Goal: Task Accomplishment & Management: Complete application form

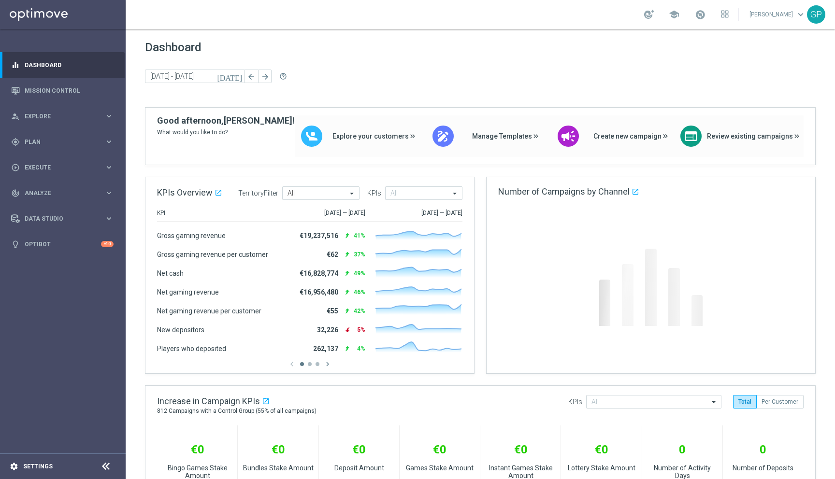
click at [43, 470] on div "settings Settings" at bounding box center [48, 467] width 97 height 9
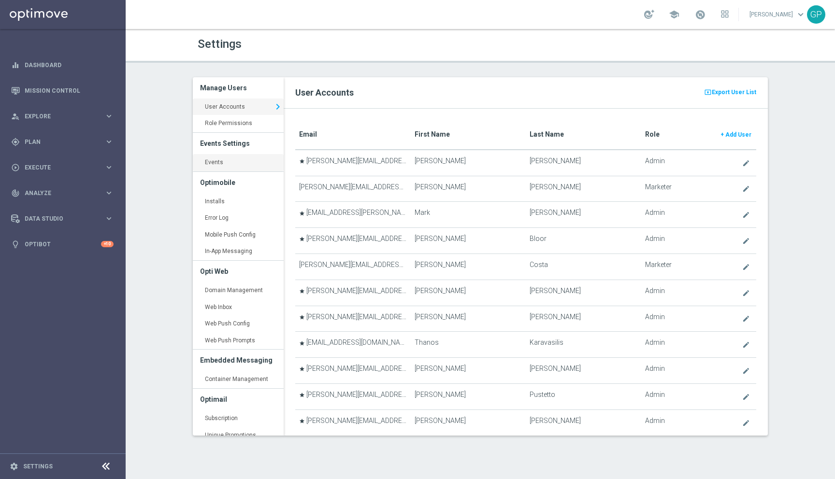
click at [230, 163] on link "Events keyboard_arrow_right" at bounding box center [238, 162] width 91 height 17
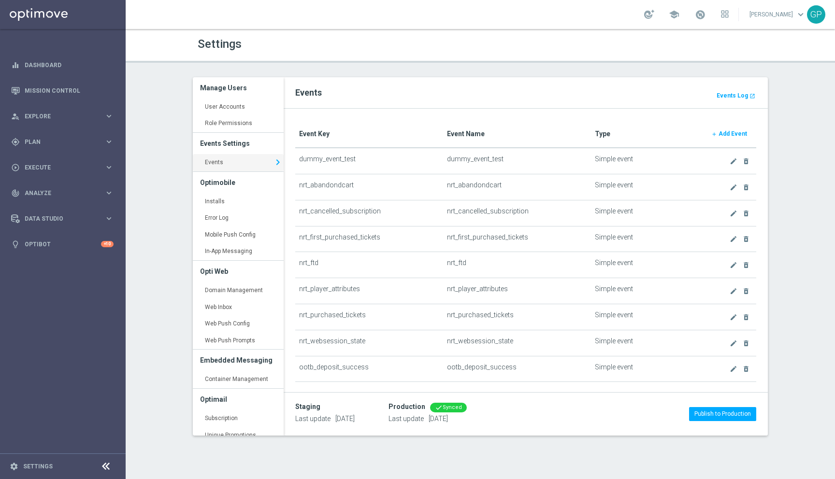
click at [726, 136] on b "Add Event" at bounding box center [733, 133] width 29 height 7
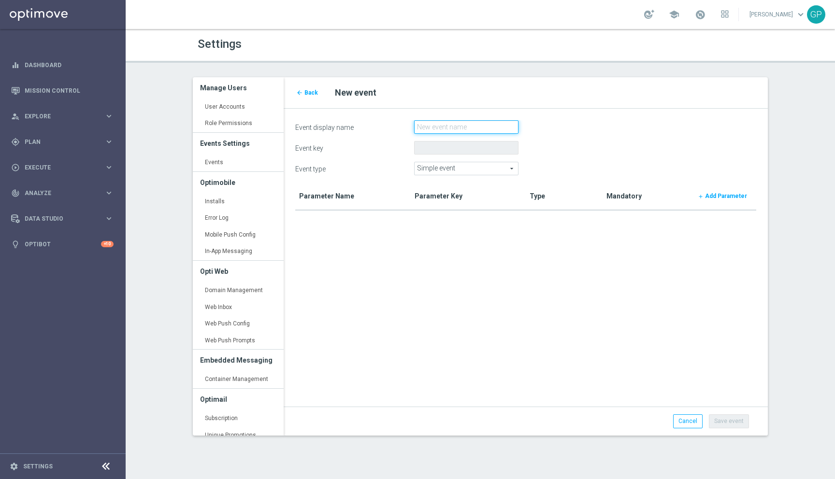
click at [446, 130] on input "Event display name" at bounding box center [466, 127] width 104 height 14
paste input "test_nrt_stake_casino"
type input "test_nrt_stake_casino"
click at [716, 201] on link "add Add Parameter" at bounding box center [723, 196] width 60 height 14
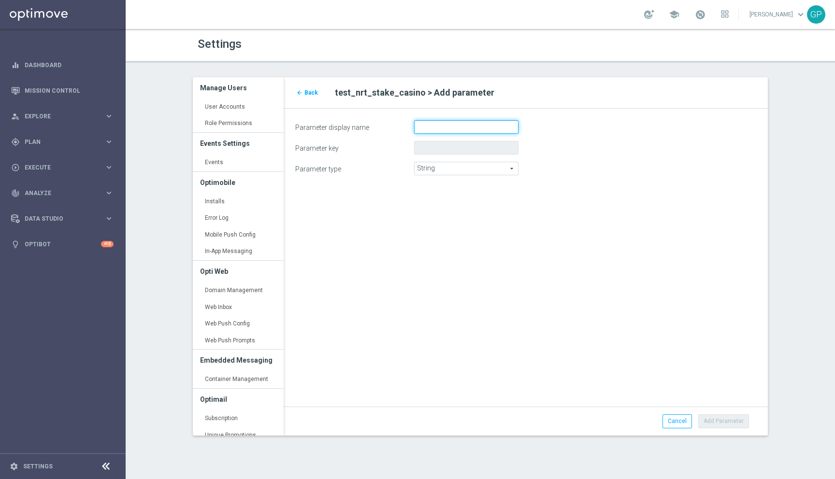
click at [440, 124] on input "Parameter display name" at bounding box center [466, 127] width 104 height 14
paste input "amount"
type input "amount"
click at [464, 168] on span "String" at bounding box center [466, 168] width 103 height 13
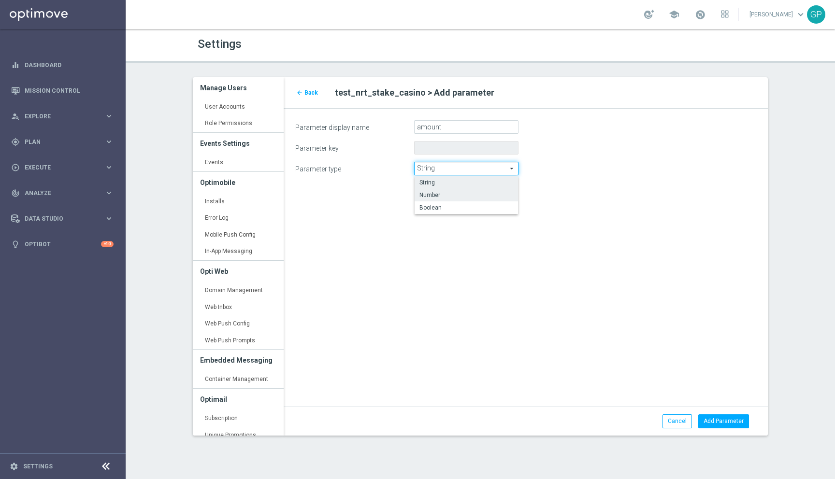
click at [469, 200] on label "Number" at bounding box center [466, 195] width 103 height 13
type input "Number"
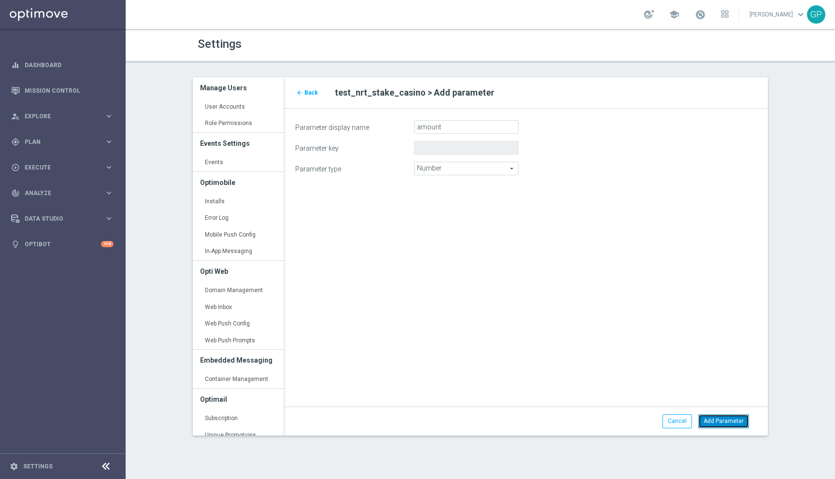
click at [713, 420] on button "Add Parameter" at bounding box center [723, 422] width 51 height 14
type input "amount"
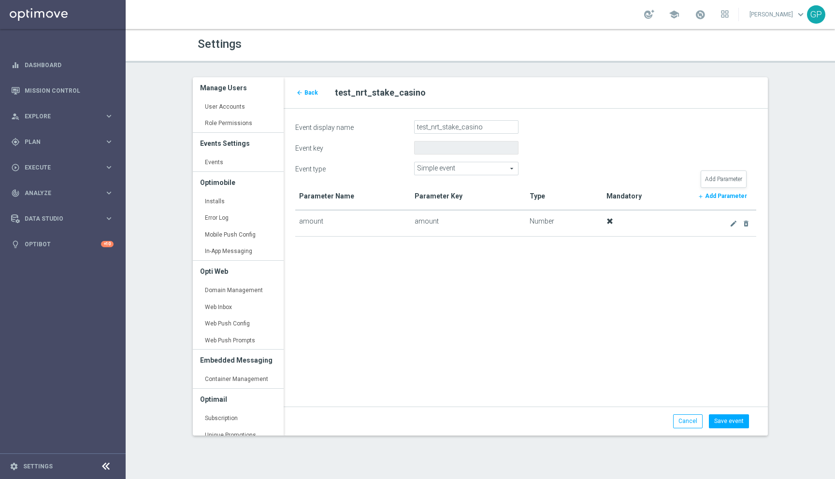
click at [725, 193] on b "Add Parameter" at bounding box center [726, 196] width 42 height 7
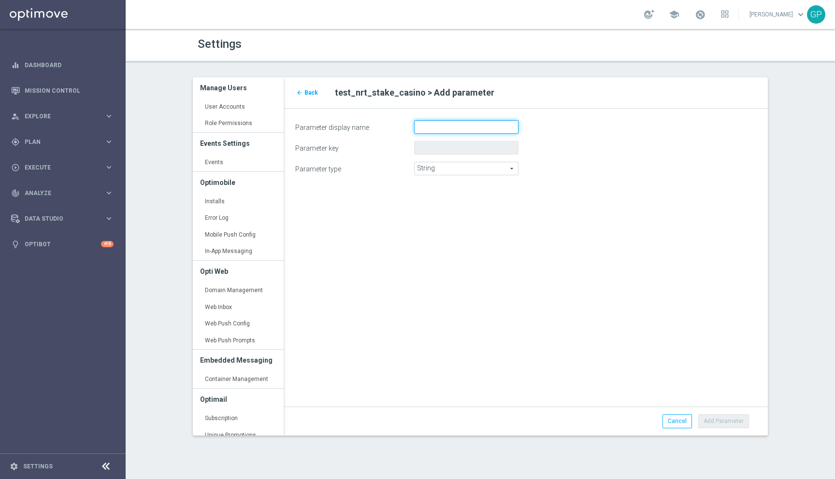
click at [463, 126] on input "Parameter display name" at bounding box center [466, 127] width 104 height 14
paste input "currency"
type input "currency"
click at [710, 422] on button "Add Parameter" at bounding box center [723, 422] width 51 height 14
type input "currency"
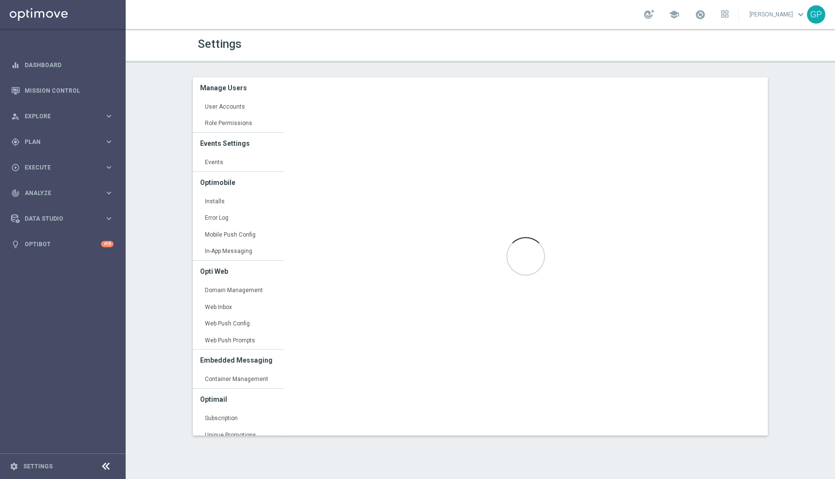
click at [710, 422] on div "Loading..." at bounding box center [526, 256] width 484 height 359
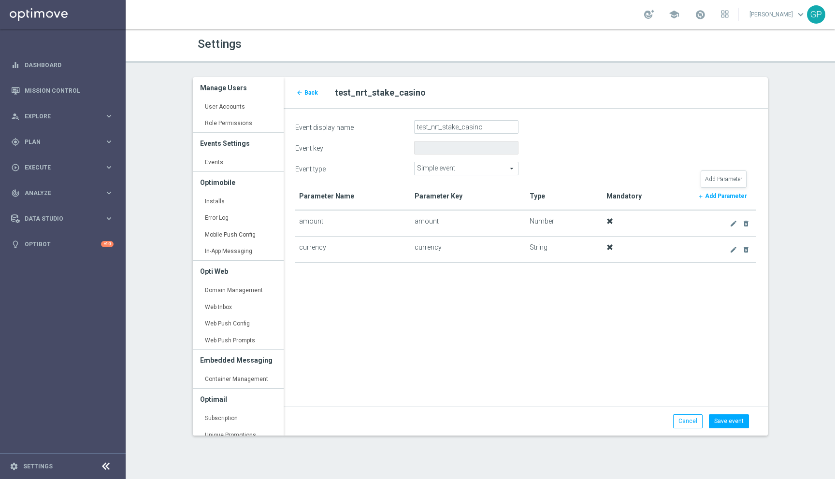
click at [718, 192] on link "add Add Parameter" at bounding box center [723, 196] width 60 height 14
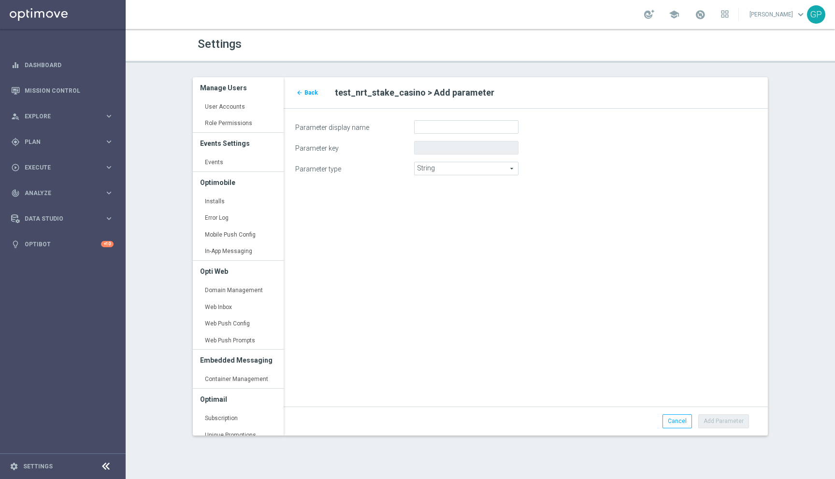
drag, startPoint x: 493, startPoint y: 134, endPoint x: 478, endPoint y: 128, distance: 16.2
click at [478, 128] on form "Parameter display name Parameter key Parameter type String String arrow_drop_do…" at bounding box center [525, 147] width 461 height 55
click at [442, 131] on input "Parameter display name" at bounding box center [466, 127] width 104 height 14
paste input "genre_id"
type input "genre_id"
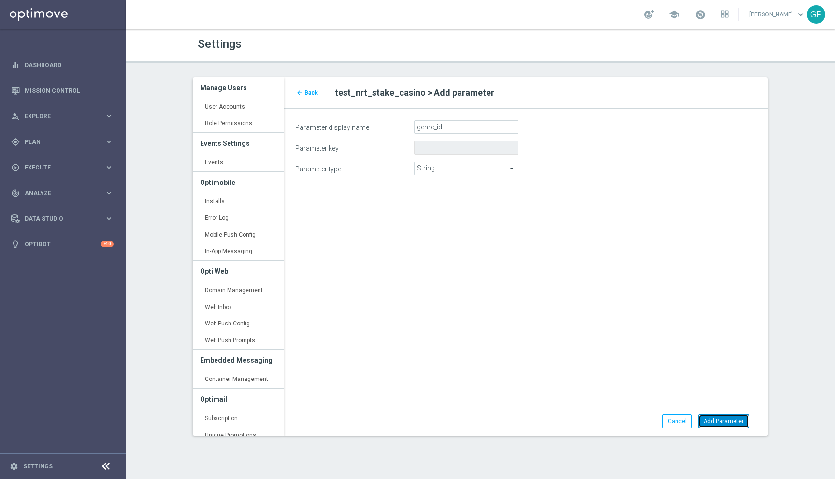
click at [715, 424] on button "Add Parameter" at bounding box center [723, 422] width 51 height 14
type input "genre_id"
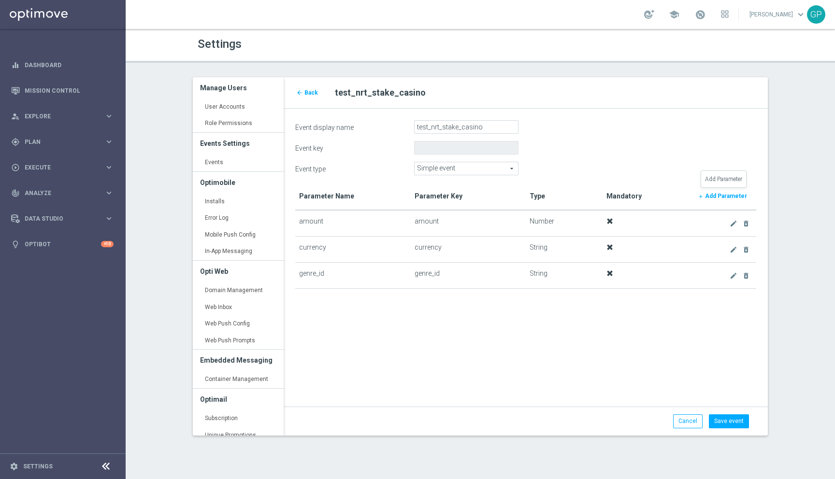
click at [722, 194] on b "Add Parameter" at bounding box center [726, 196] width 42 height 7
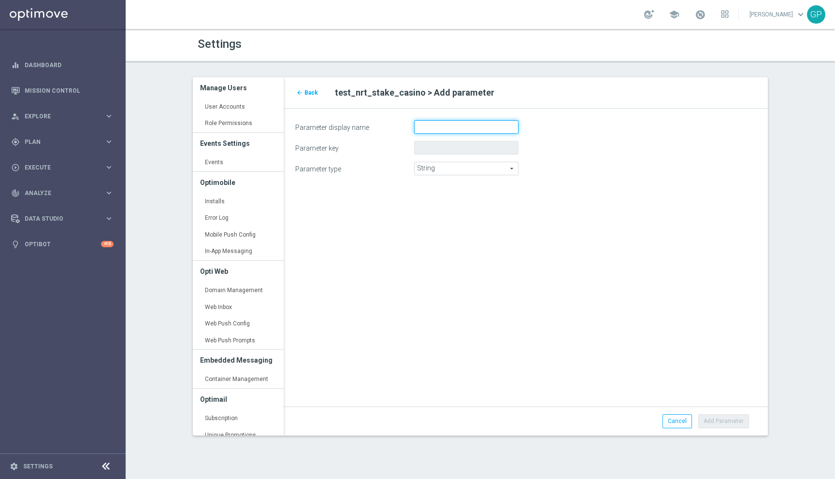
click at [510, 126] on input "Parameter display name" at bounding box center [466, 127] width 104 height 14
paste input "product_id"
type input "product_id"
click at [712, 417] on button "Add Parameter" at bounding box center [723, 422] width 51 height 14
type input "product_id"
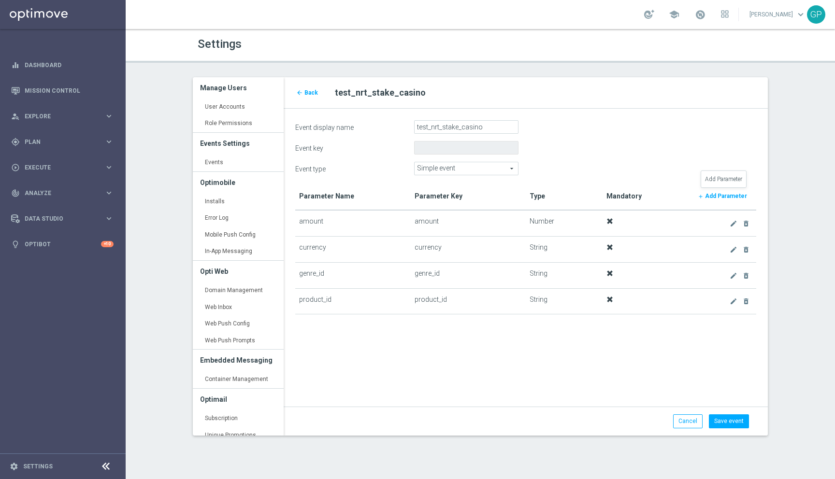
click at [725, 194] on b "Add Parameter" at bounding box center [726, 196] width 42 height 7
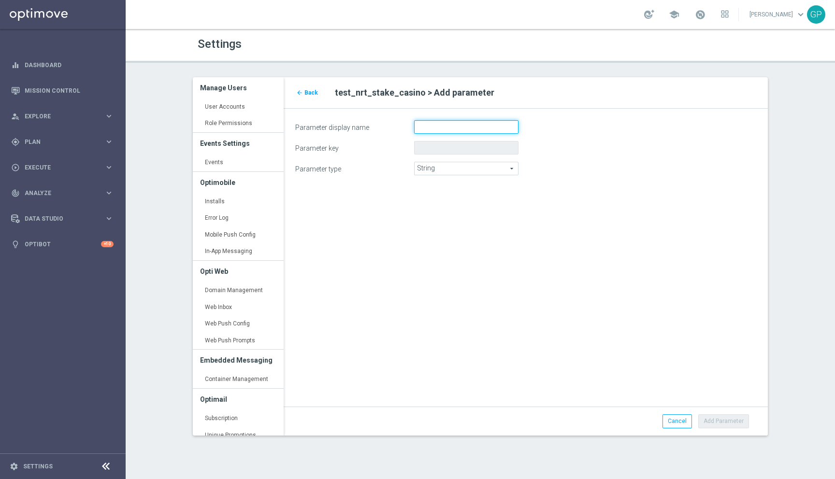
click at [460, 130] on input "Parameter display name" at bounding box center [466, 127] width 104 height 14
paste input "ticket_id"
type input "ticket_id"
drag, startPoint x: 710, startPoint y: 412, endPoint x: 717, endPoint y: 422, distance: 12.5
click at [717, 422] on div "Cancel Add Parameter" at bounding box center [526, 421] width 484 height 29
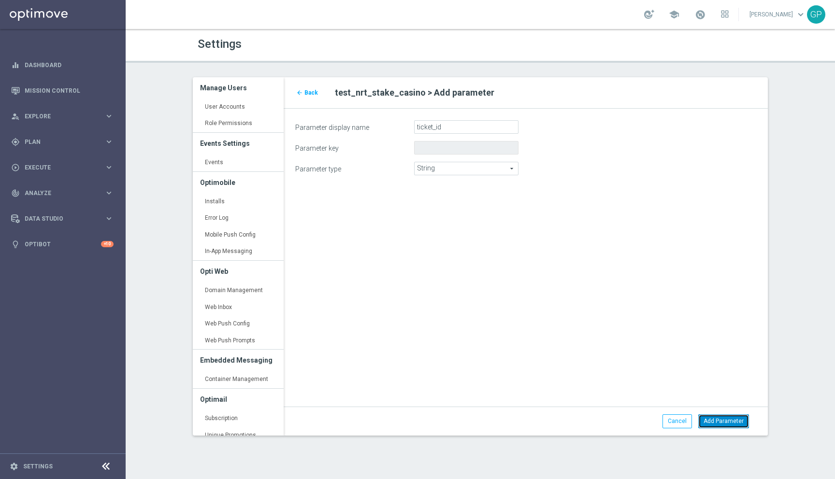
click at [732, 424] on button "Add Parameter" at bounding box center [723, 422] width 51 height 14
type input "ticket_id"
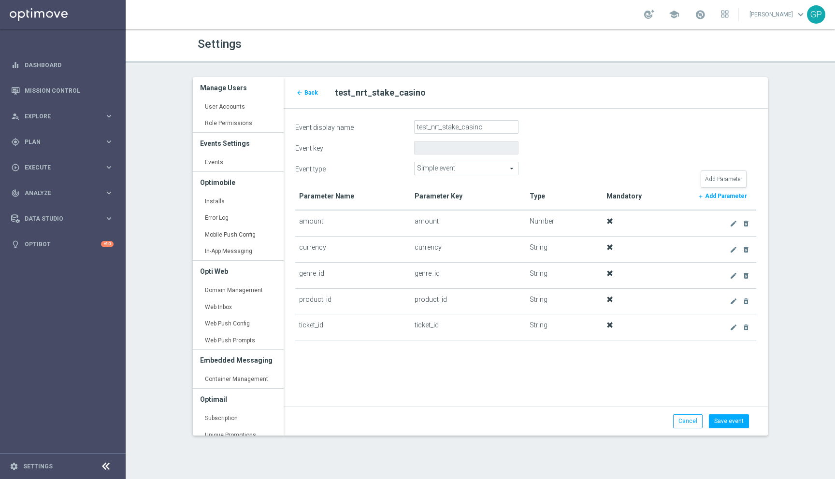
click at [720, 196] on b "Add Parameter" at bounding box center [726, 196] width 42 height 7
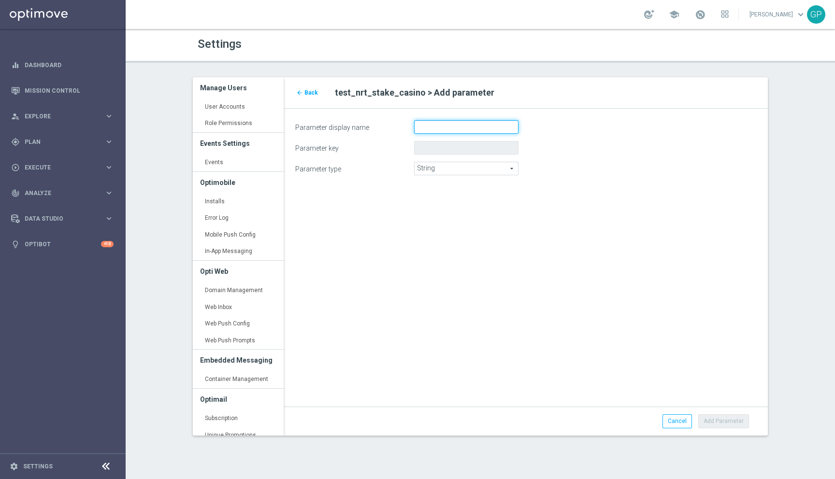
click at [478, 120] on input "Parameter display name" at bounding box center [466, 127] width 104 height 14
paste input "games_played"
type input "games_played"
click at [452, 170] on span "String" at bounding box center [466, 168] width 103 height 13
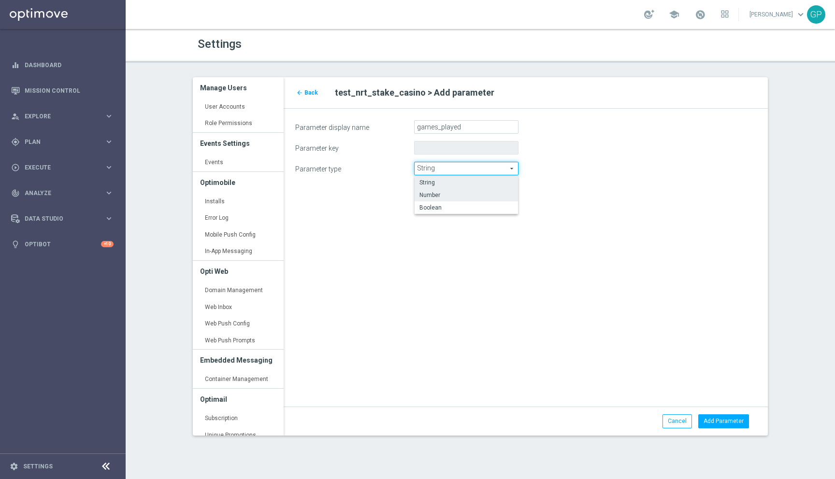
click at [447, 189] on label "Number" at bounding box center [466, 195] width 103 height 13
type input "Number"
click at [734, 414] on div "Cancel Add Parameter" at bounding box center [526, 421] width 484 height 29
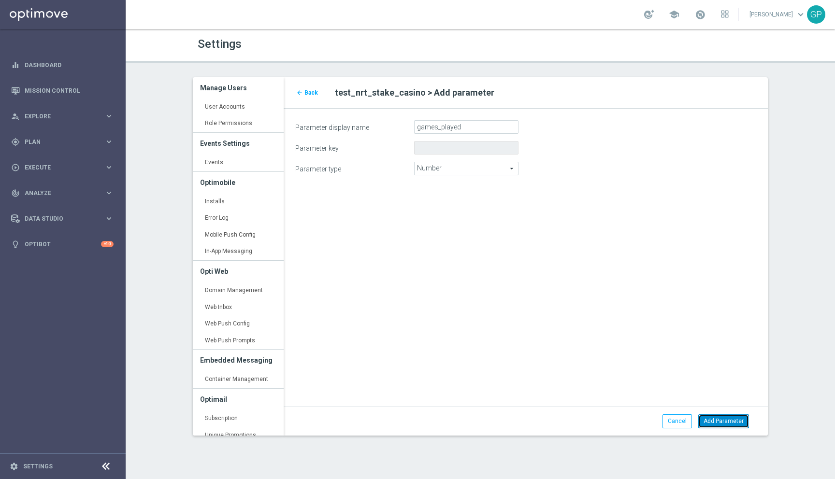
click at [724, 424] on button "Add Parameter" at bounding box center [723, 422] width 51 height 14
type input "games_played"
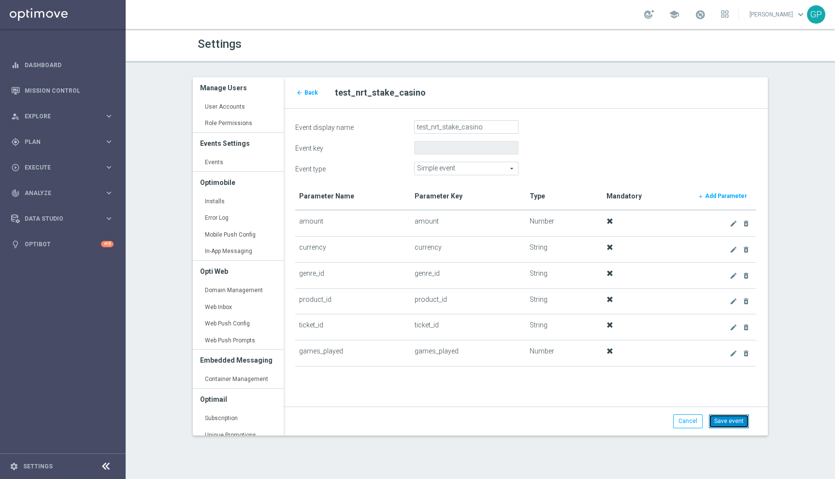
click at [719, 424] on button "Save event" at bounding box center [729, 422] width 40 height 14
type input "test_nrt_stake_casino"
click at [215, 155] on link "Events keyboard_arrow_right" at bounding box center [238, 162] width 91 height 17
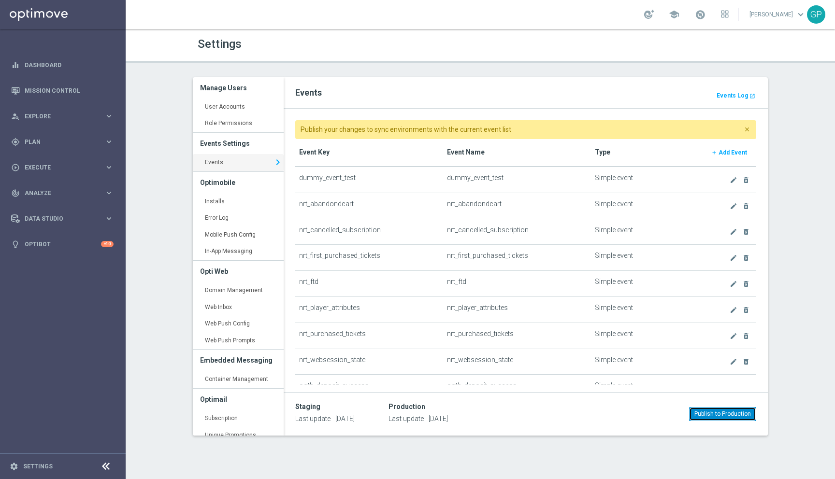
click at [698, 415] on button "Publish to Production" at bounding box center [722, 414] width 67 height 14
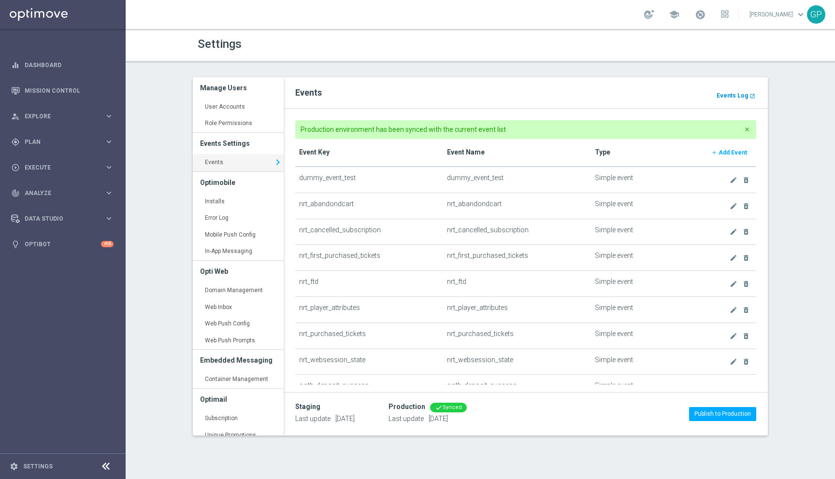
click at [731, 96] on b "Events Log" at bounding box center [732, 95] width 31 height 7
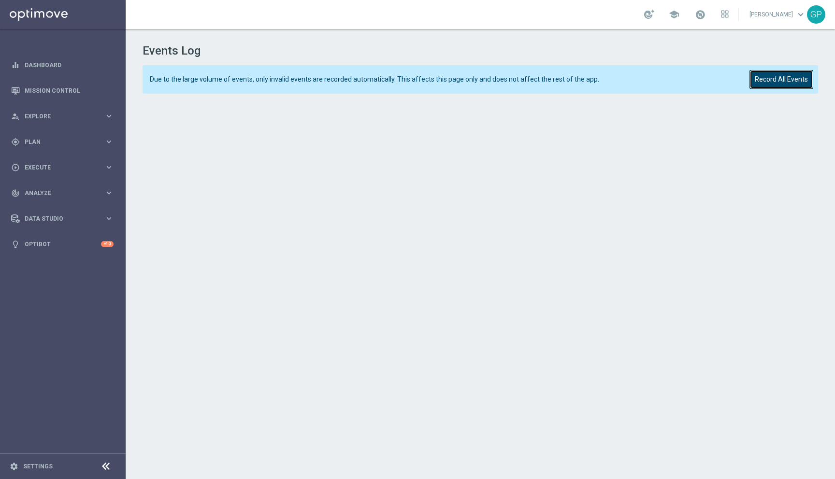
click at [773, 84] on button "Record All Events" at bounding box center [782, 79] width 64 height 19
